Goal: Task Accomplishment & Management: Manage account settings

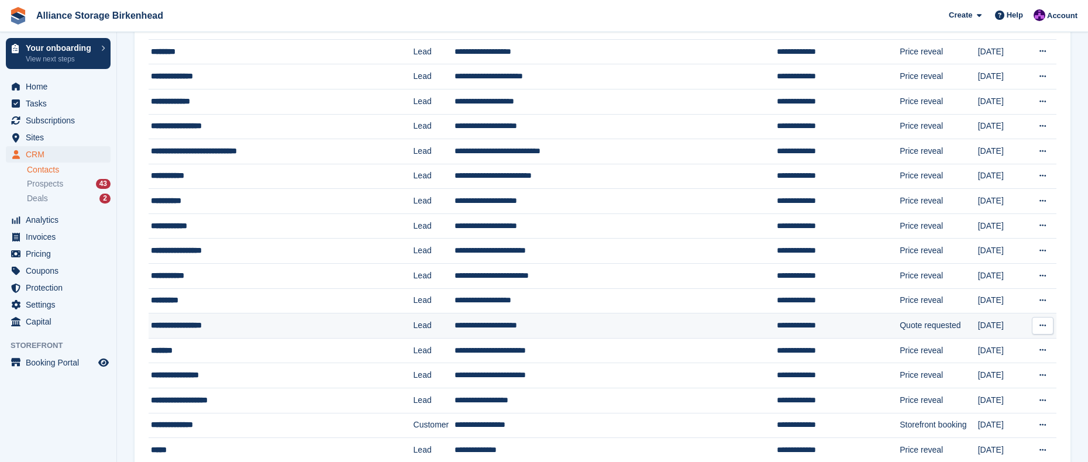
scroll to position [409, 0]
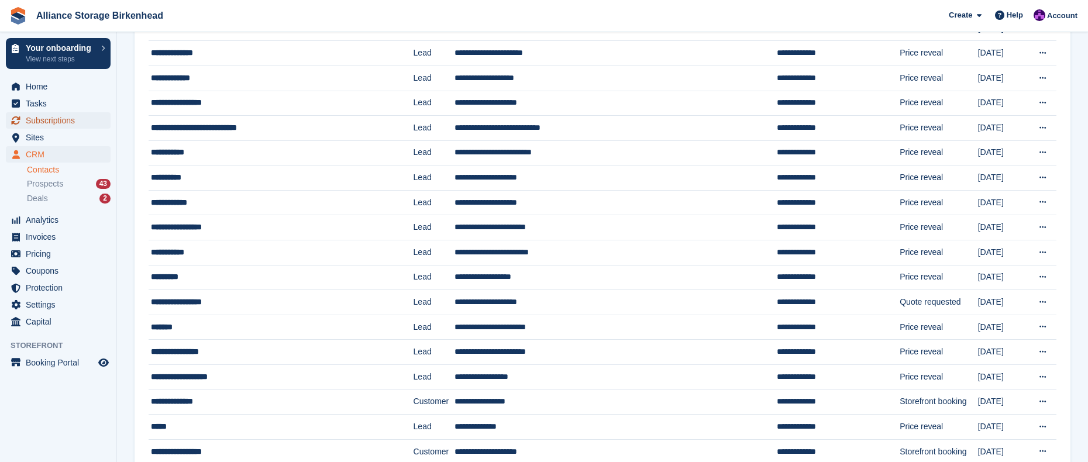
click at [58, 123] on span "Subscriptions" at bounding box center [61, 120] width 70 height 16
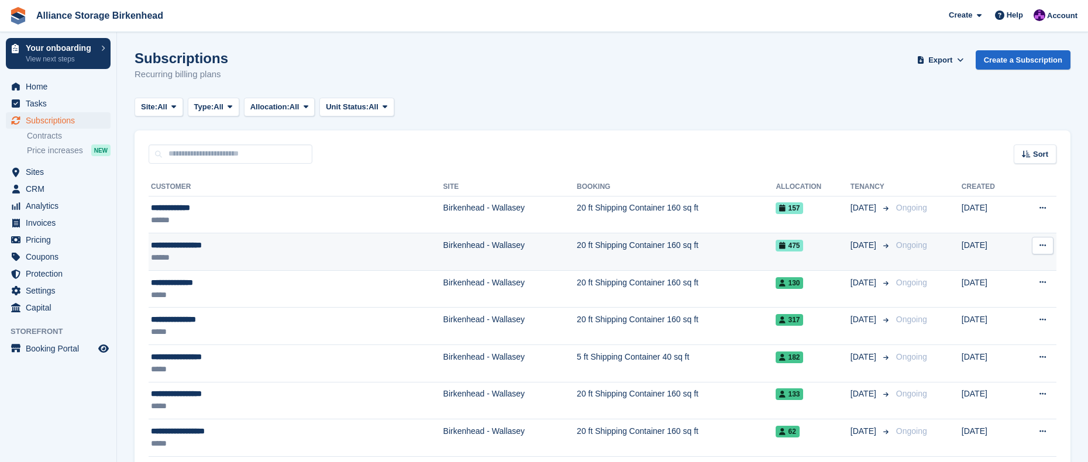
click at [577, 261] on td "20 ft Shipping Container 160 sq ft" at bounding box center [676, 251] width 199 height 37
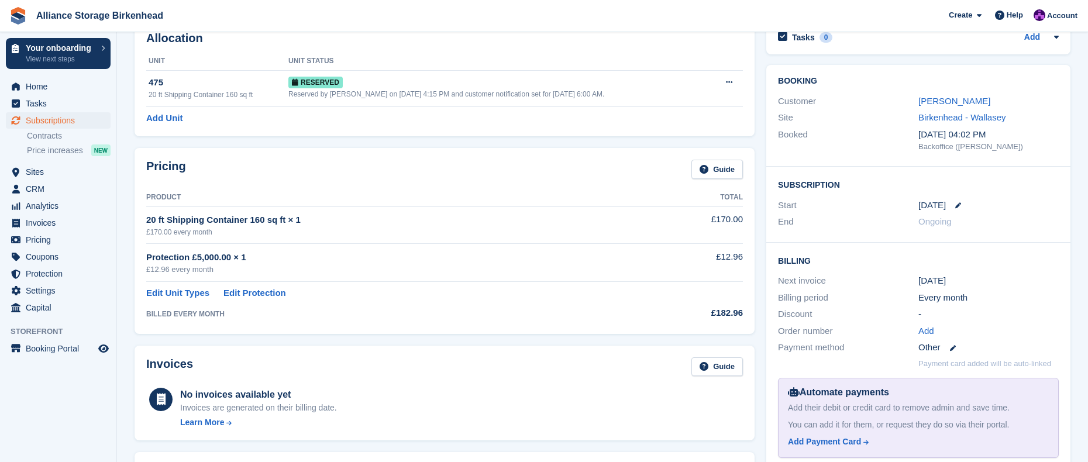
scroll to position [58, 0]
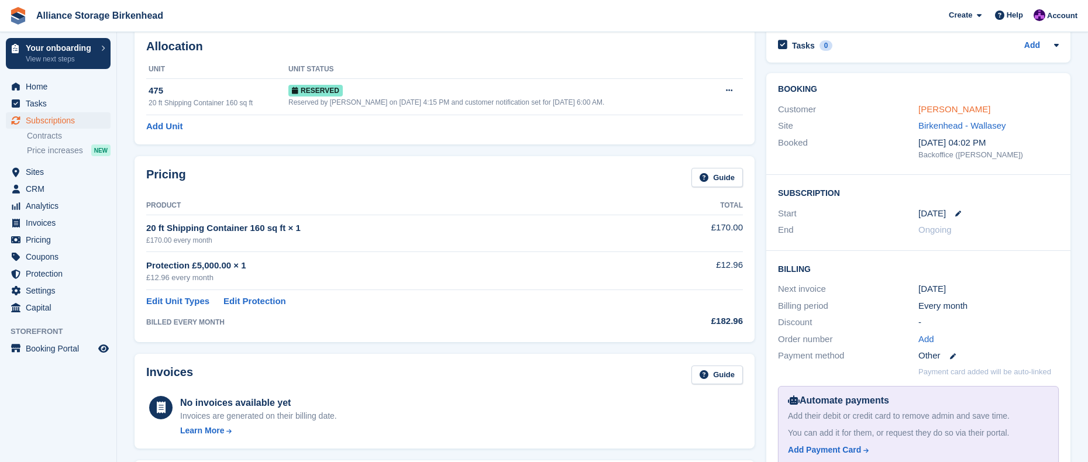
click at [969, 109] on link "[PERSON_NAME]" at bounding box center [954, 109] width 72 height 10
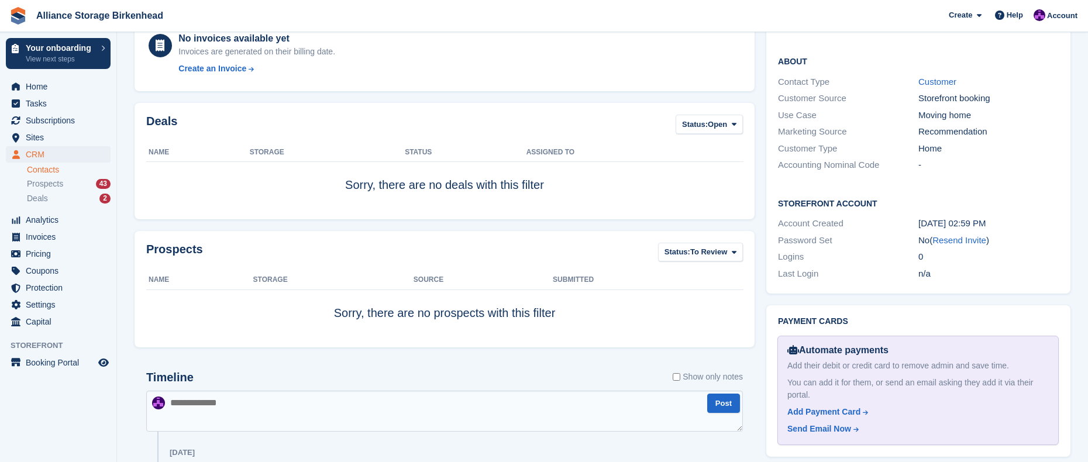
scroll to position [330, 0]
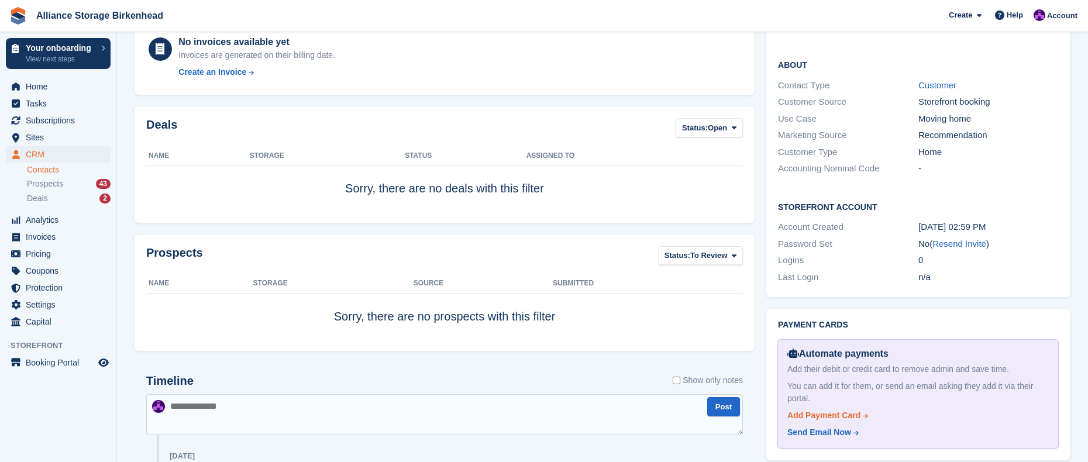
click at [843, 409] on div "Add Payment Card" at bounding box center [823, 415] width 73 height 12
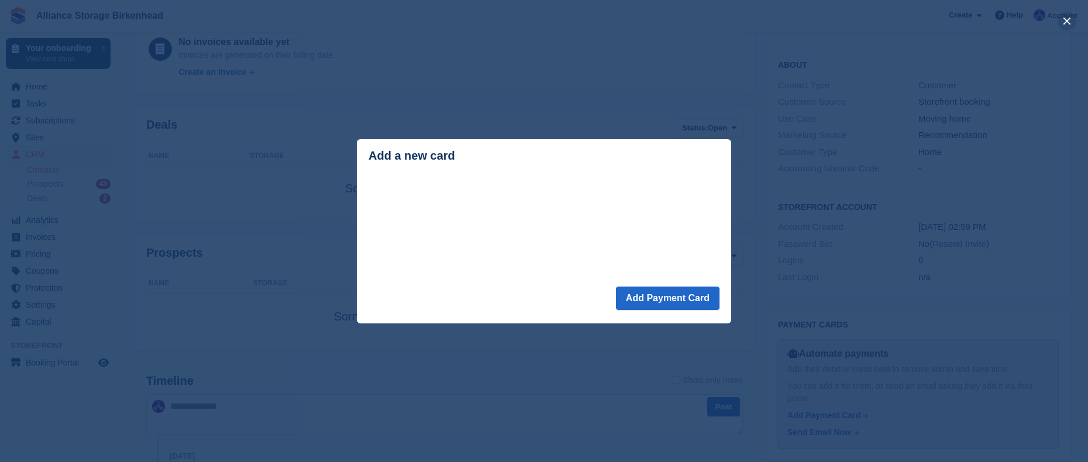
click at [1062, 22] on button "close" at bounding box center [1066, 21] width 19 height 19
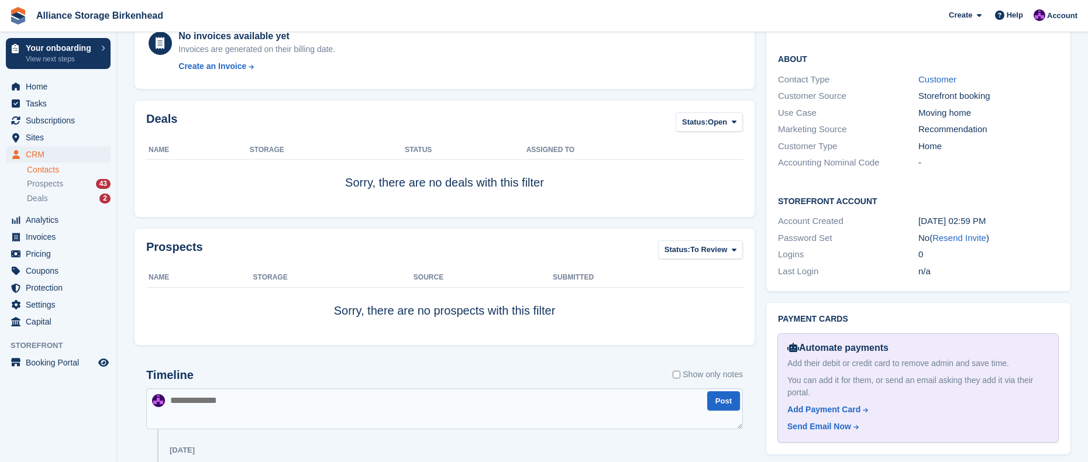
scroll to position [512, 0]
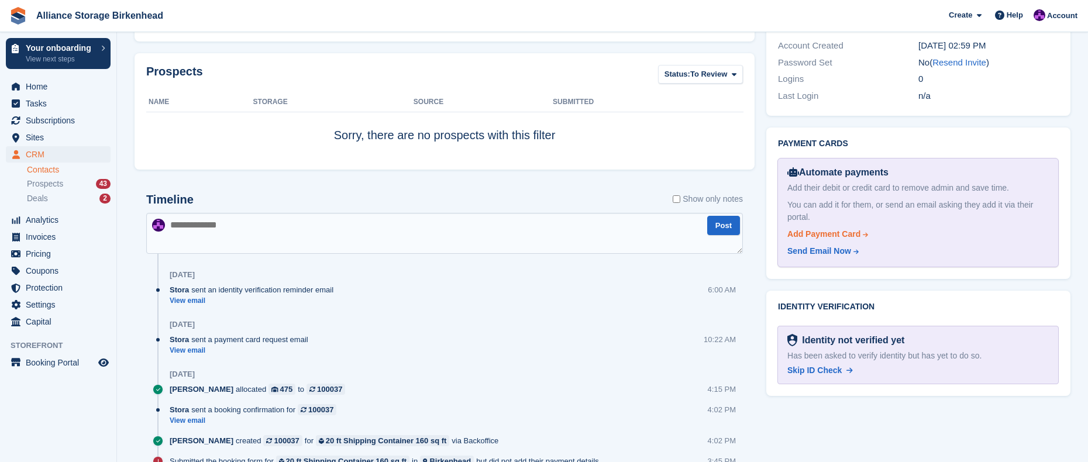
click at [828, 228] on div "Add Payment Card" at bounding box center [823, 234] width 73 height 12
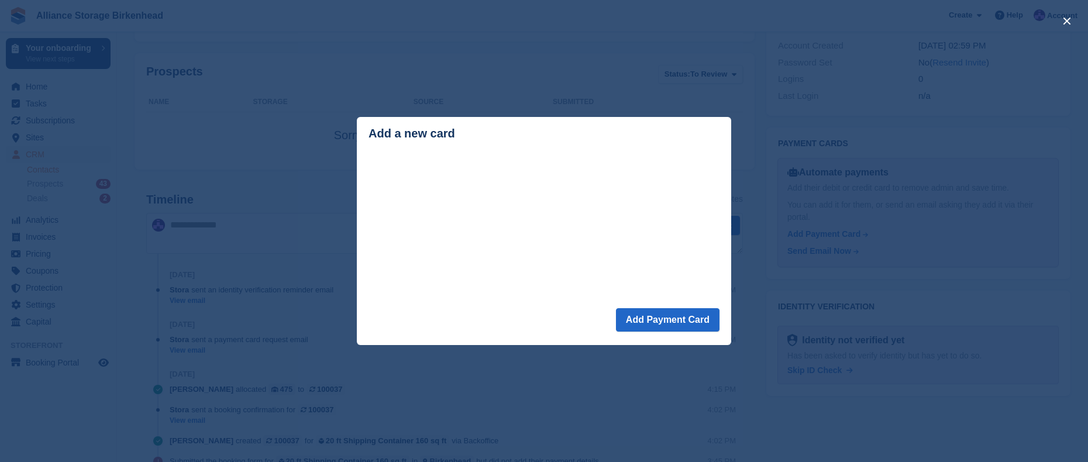
click at [586, 304] on div "Loading Processing" at bounding box center [544, 231] width 374 height 154
click at [662, 321] on button "Add Payment Card" at bounding box center [667, 319] width 103 height 23
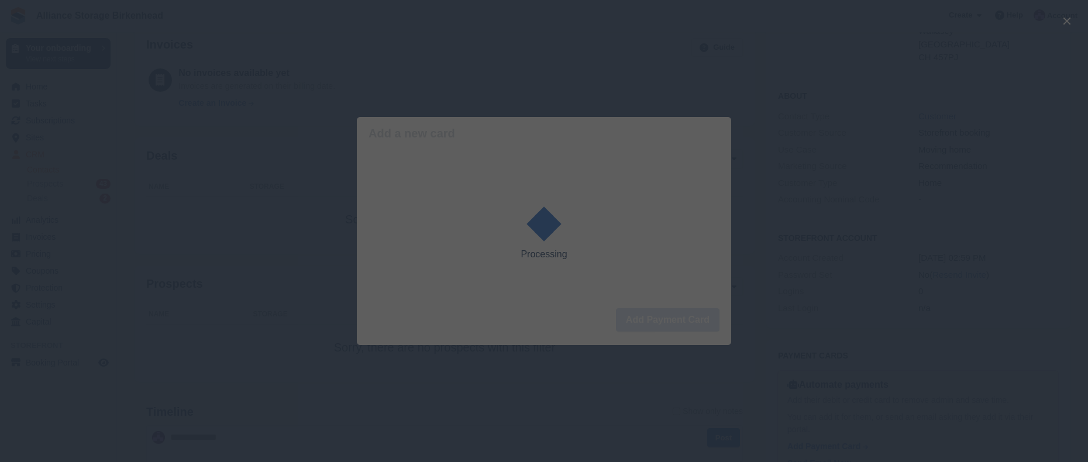
scroll to position [278, 0]
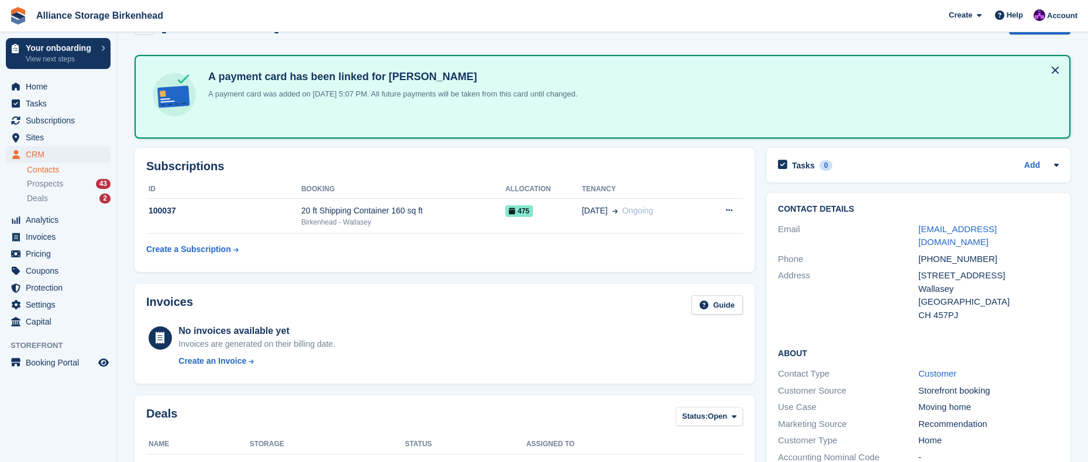
scroll to position [40, 0]
